Goal: Transaction & Acquisition: Book appointment/travel/reservation

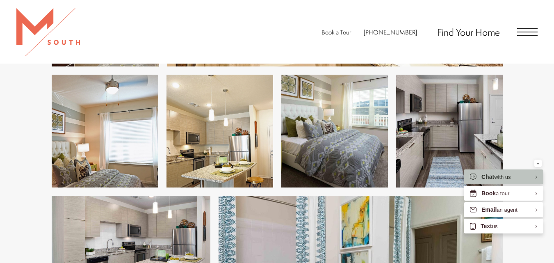
scroll to position [1106, 0]
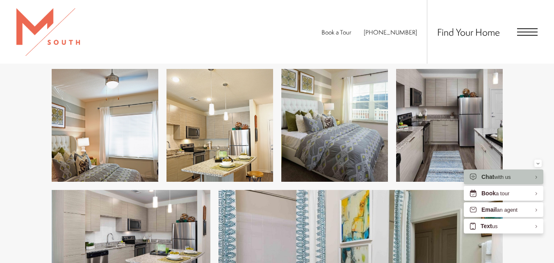
click at [77, 130] on img at bounding box center [105, 125] width 107 height 113
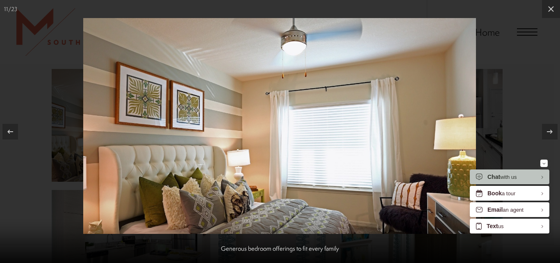
click at [522, 87] on div at bounding box center [280, 131] width 560 height 263
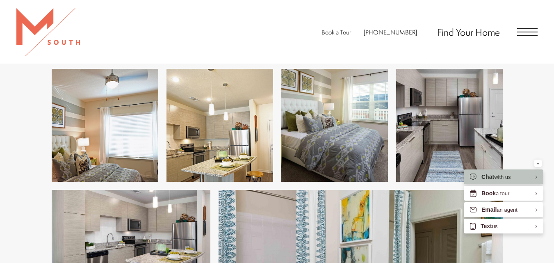
click at [311, 111] on img at bounding box center [334, 125] width 107 height 113
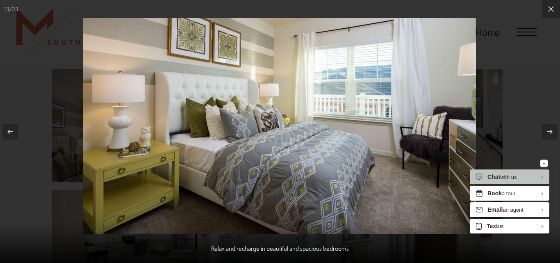
click at [519, 70] on div at bounding box center [280, 131] width 560 height 263
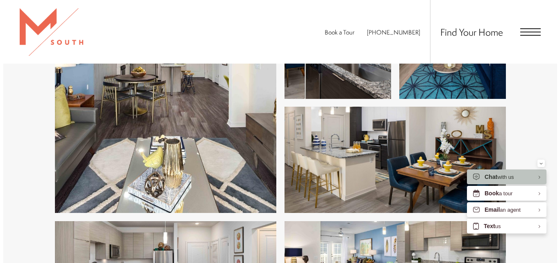
scroll to position [1557, 0]
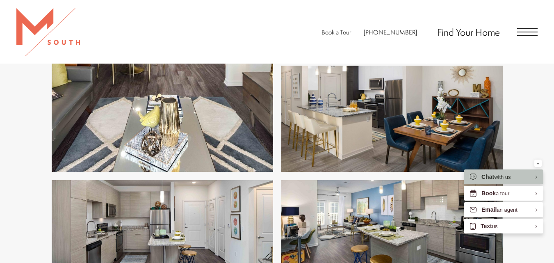
click at [415, 136] on img at bounding box center [391, 119] width 221 height 107
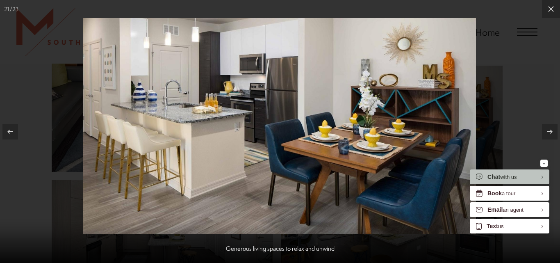
click at [498, 85] on div at bounding box center [280, 131] width 560 height 263
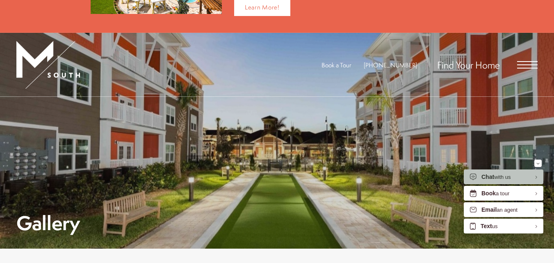
scroll to position [82, 0]
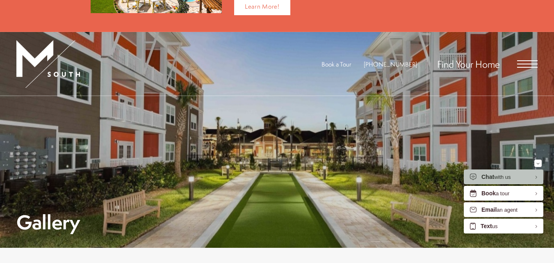
click at [528, 65] on span "Open Menu" at bounding box center [527, 63] width 20 height 7
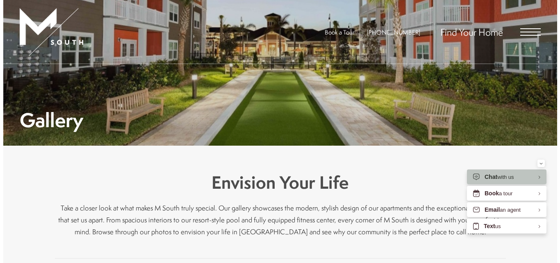
scroll to position [0, 0]
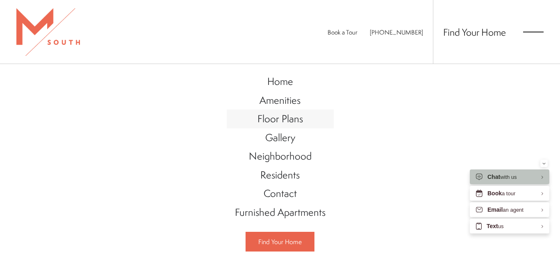
click at [284, 123] on span "Floor Plans" at bounding box center [279, 118] width 45 height 14
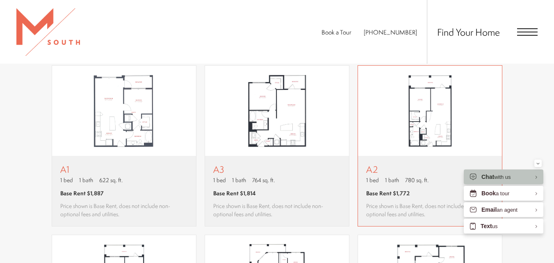
scroll to position [533, 0]
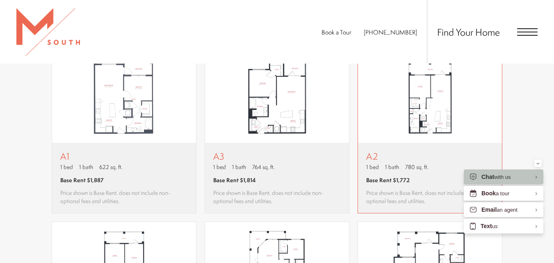
click at [413, 116] on img "View floor plan A2" at bounding box center [430, 97] width 144 height 90
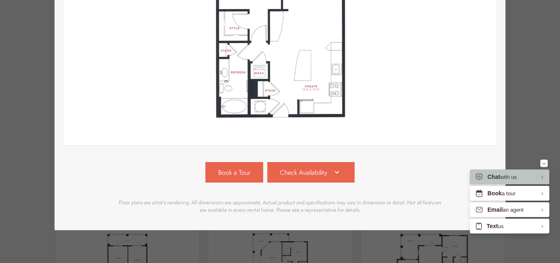
scroll to position [225, 0]
click at [294, 168] on span "Check Availability" at bounding box center [303, 172] width 47 height 9
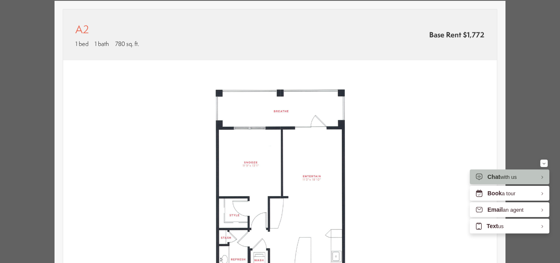
scroll to position [0, 0]
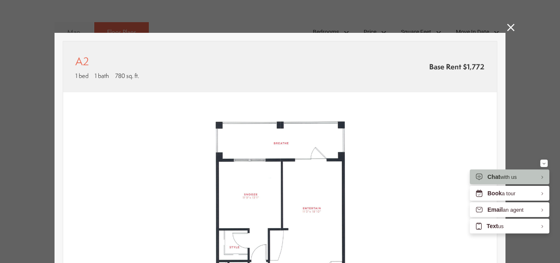
click at [507, 28] on icon at bounding box center [510, 27] width 7 height 7
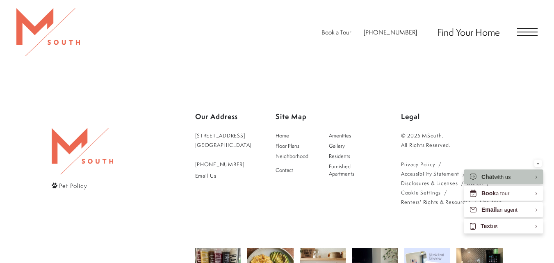
scroll to position [1837, 0]
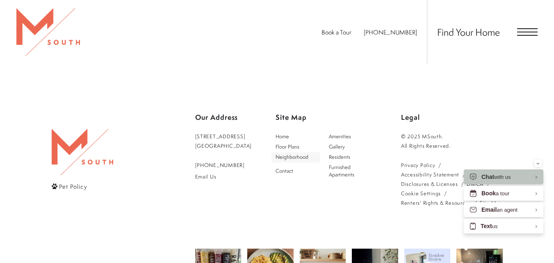
click at [308, 156] on span "Neighborhood" at bounding box center [291, 156] width 33 height 7
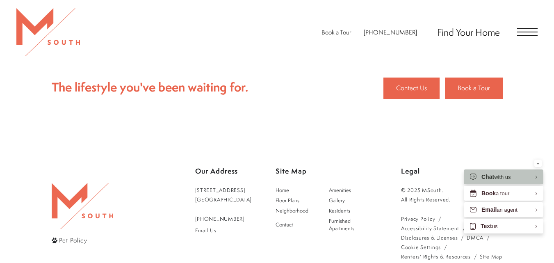
scroll to position [791, 0]
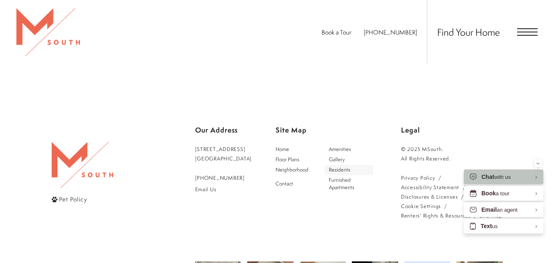
click at [343, 166] on span "Residents" at bounding box center [339, 169] width 21 height 7
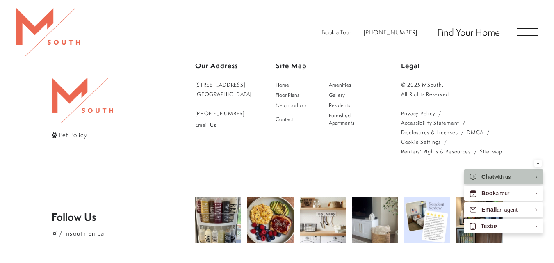
scroll to position [369, 0]
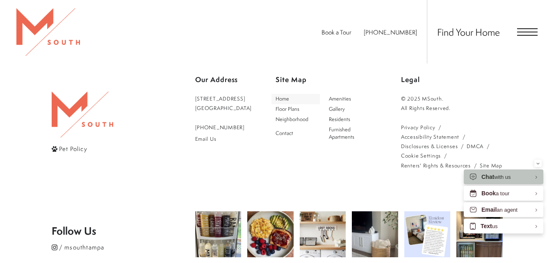
click at [289, 98] on span "Home" at bounding box center [282, 98] width 14 height 7
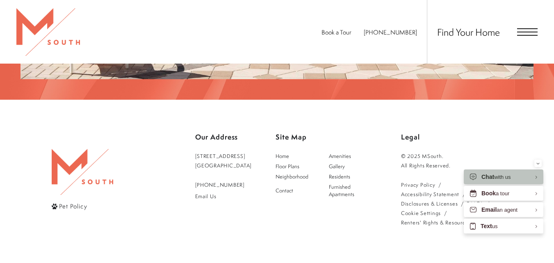
scroll to position [1393, 0]
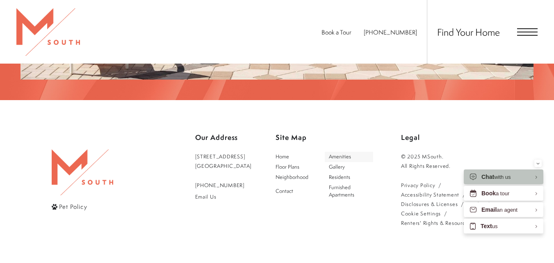
click at [343, 153] on span "Amenities" at bounding box center [340, 156] width 22 height 7
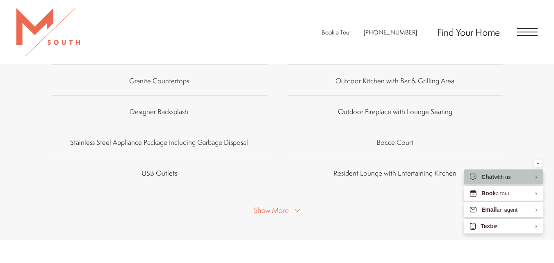
scroll to position [530, 0]
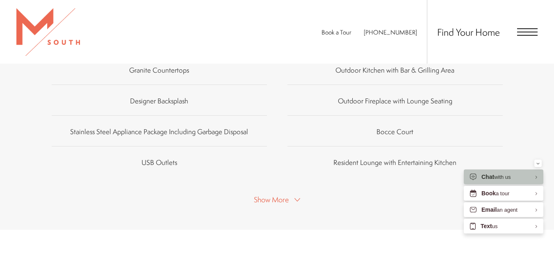
click at [352, 156] on p "Resident Lounge with Entertaining Kitchen" at bounding box center [394, 161] width 123 height 12
click at [357, 162] on span "Resident Lounge with Entertaining Kitchen" at bounding box center [394, 161] width 123 height 9
click at [281, 197] on span "Show More" at bounding box center [271, 199] width 35 height 10
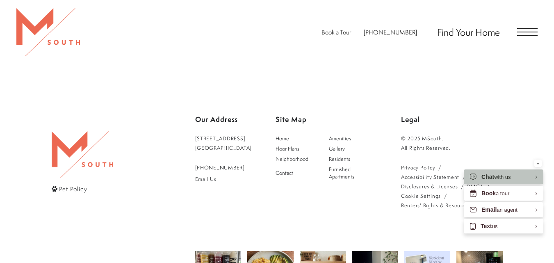
scroll to position [1186, 0]
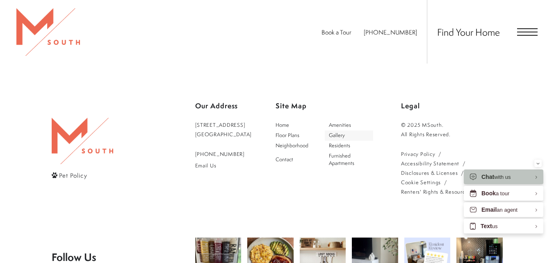
click at [345, 138] on span "Gallery" at bounding box center [337, 135] width 16 height 7
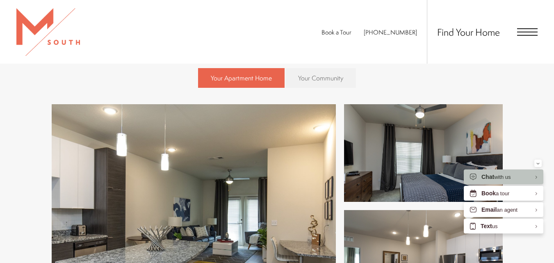
click at [326, 82] on span "Your Community" at bounding box center [320, 77] width 45 height 9
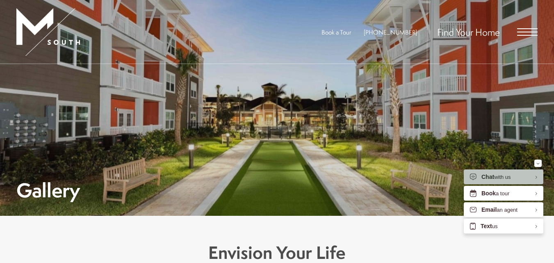
click at [527, 32] on span "Open Menu" at bounding box center [527, 32] width 20 height 1
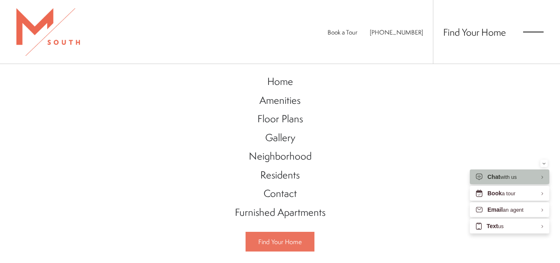
click at [275, 242] on span "Find Your Home" at bounding box center [279, 241] width 43 height 9
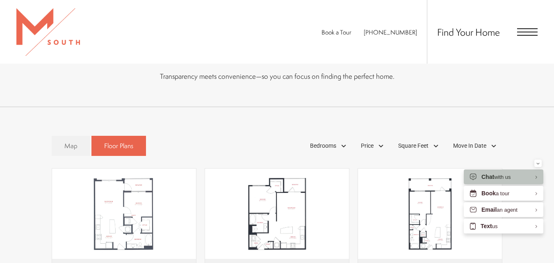
scroll to position [407, 0]
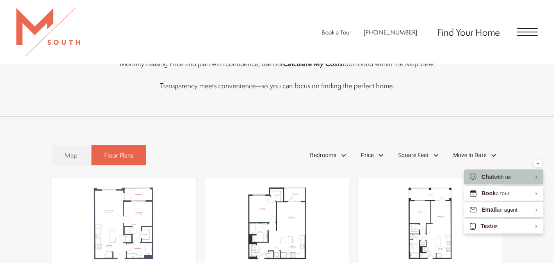
click at [66, 154] on span "Map" at bounding box center [70, 154] width 13 height 9
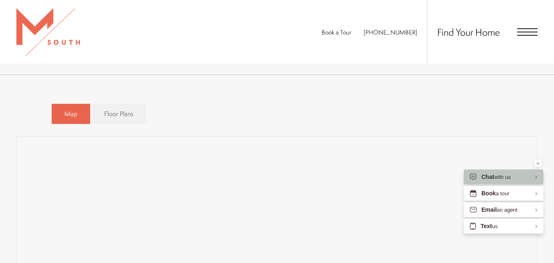
scroll to position [448, 0]
click at [118, 118] on span "Floor Plans" at bounding box center [118, 113] width 29 height 9
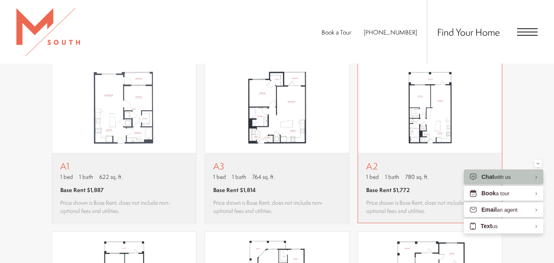
scroll to position [530, 0]
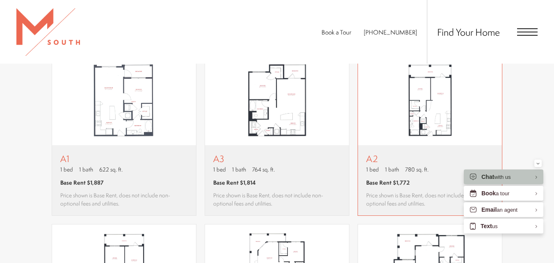
click at [407, 98] on img "View floor plan A2" at bounding box center [430, 100] width 144 height 90
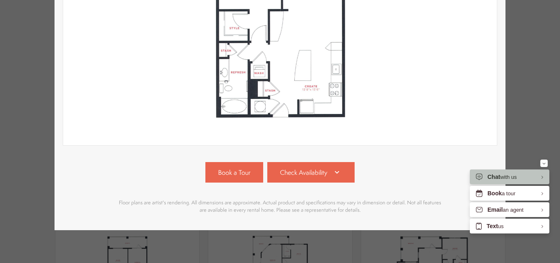
scroll to position [0, 0]
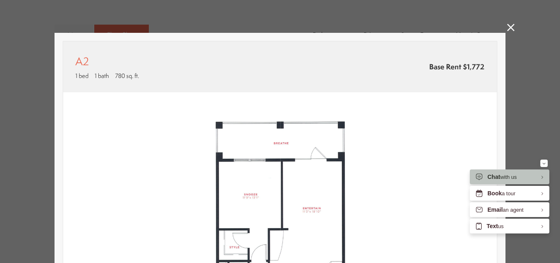
click at [509, 25] on icon at bounding box center [510, 27] width 7 height 7
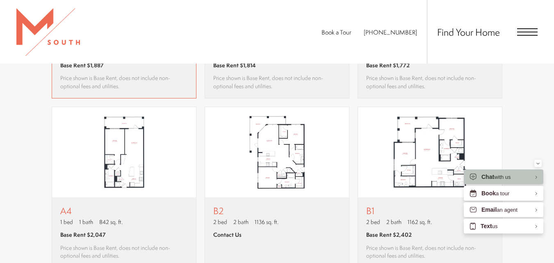
scroll to position [653, 0]
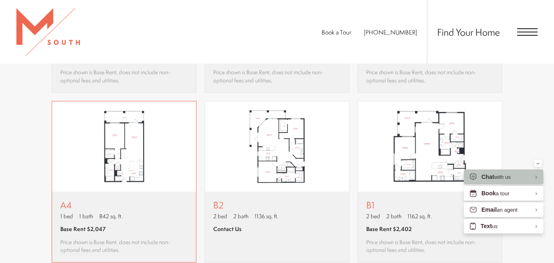
click at [141, 161] on img "View floor plan A4" at bounding box center [124, 146] width 144 height 90
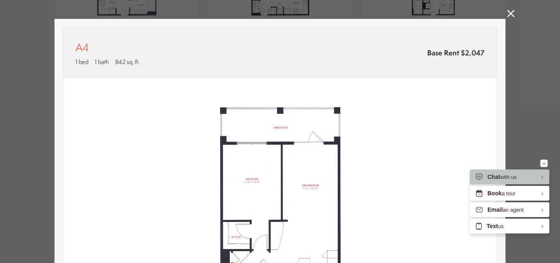
scroll to position [0, 0]
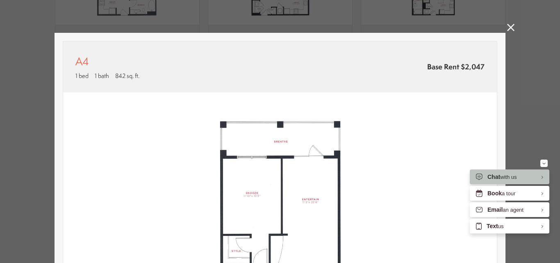
click at [507, 29] on icon at bounding box center [510, 27] width 7 height 7
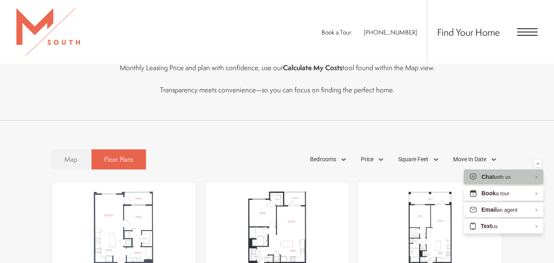
scroll to position [407, 0]
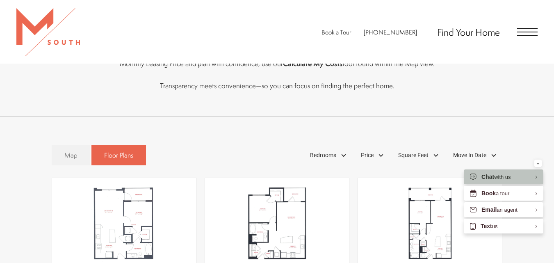
click at [75, 154] on span "Map" at bounding box center [70, 154] width 13 height 9
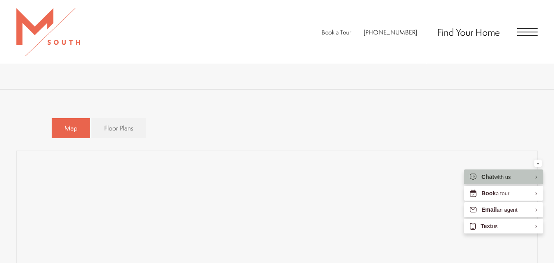
scroll to position [489, 0]
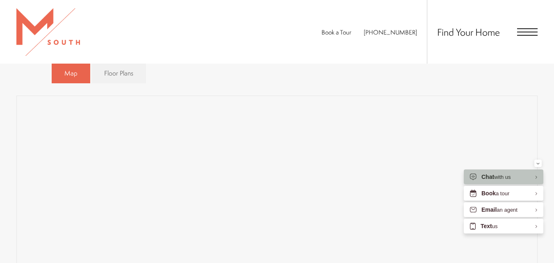
click at [282, 91] on div "Map Floor Plans Bedrooms 1 Bedroom" at bounding box center [276, 235] width 521 height 352
click at [539, 163] on button "Minimize" at bounding box center [537, 162] width 7 height 7
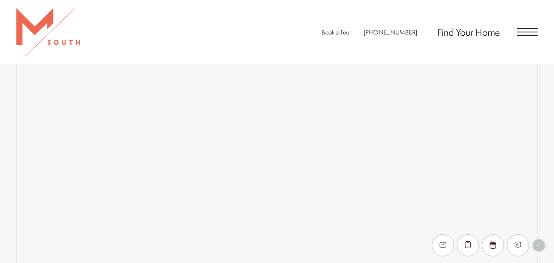
scroll to position [554, 0]
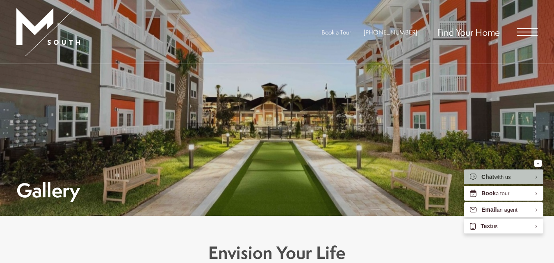
click at [526, 32] on span "Open Menu" at bounding box center [527, 31] width 20 height 7
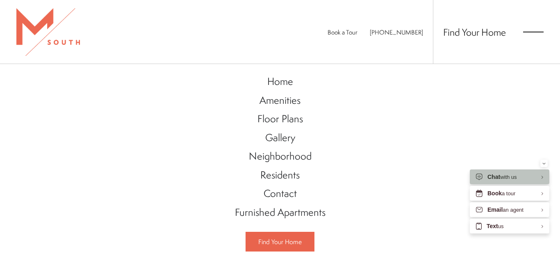
click at [374, 127] on div "Home Amenities Floor Plans Gallery Neighborhood Residents Contact" at bounding box center [280, 163] width 560 height 199
click at [458, 143] on div "Home Amenities Floor Plans Gallery Neighborhood Residents Contact" at bounding box center [280, 163] width 560 height 199
click at [280, 115] on span "Floor Plans" at bounding box center [279, 118] width 45 height 14
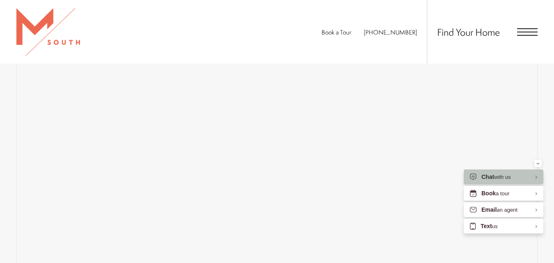
scroll to position [594, 0]
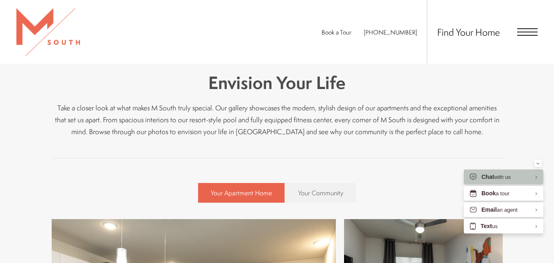
scroll to position [123, 0]
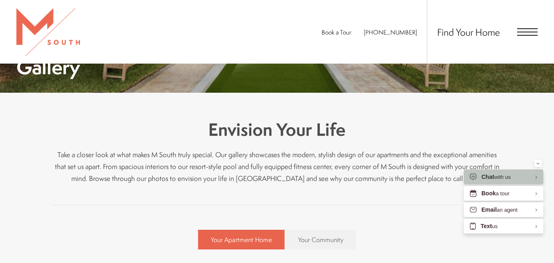
click at [517, 33] on span "Open Menu" at bounding box center [527, 31] width 20 height 7
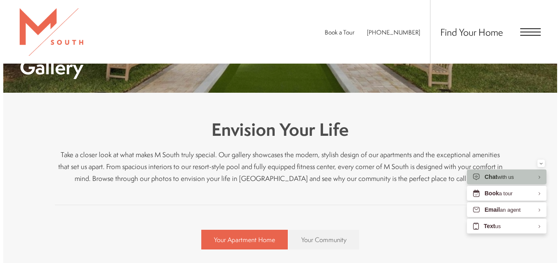
scroll to position [0, 0]
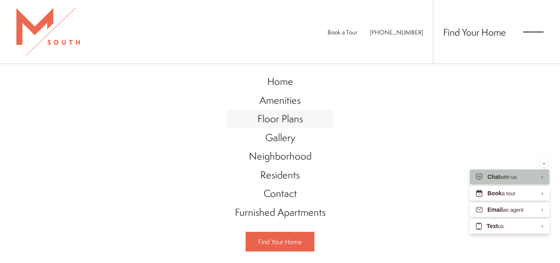
click at [282, 116] on span "Floor Plans" at bounding box center [279, 118] width 45 height 14
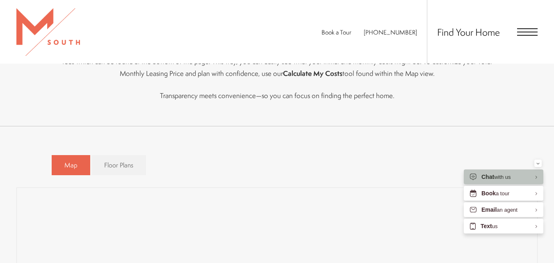
scroll to position [431, 0]
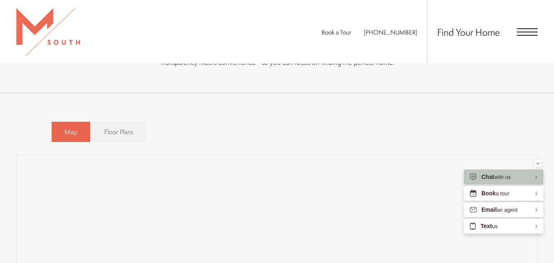
click at [107, 134] on span "Floor Plans" at bounding box center [118, 131] width 29 height 9
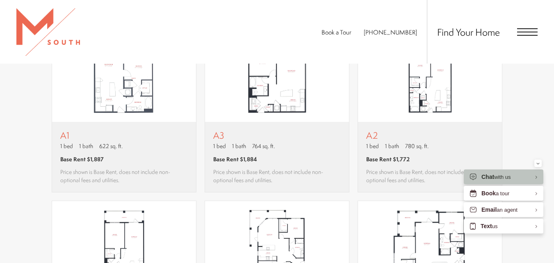
scroll to position [513, 0]
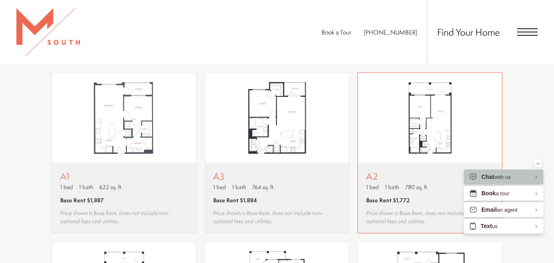
click at [388, 168] on div "A2 1 bed 1 bath 780 sq. ft. Base Rent $1,772 Price shown is Base Rent, does not…" at bounding box center [430, 198] width 144 height 70
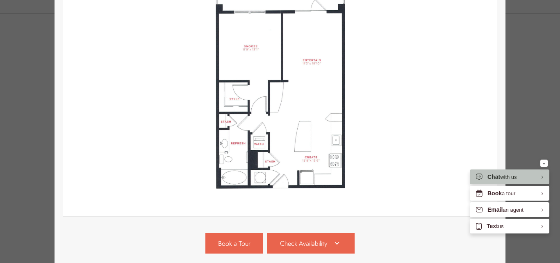
scroll to position [225, 0]
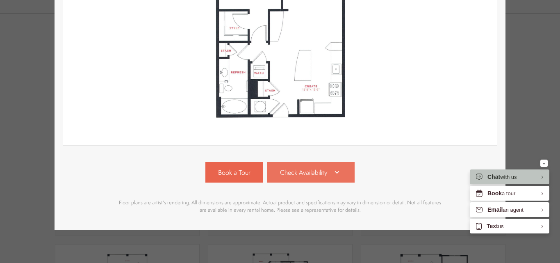
click at [308, 168] on span "Check Availability" at bounding box center [303, 172] width 47 height 9
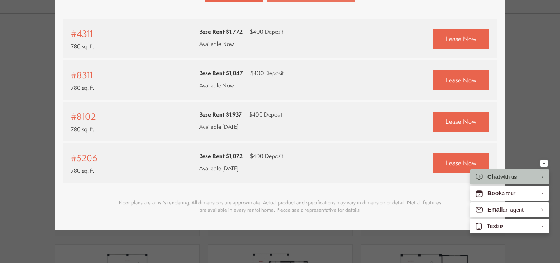
scroll to position [364, 0]
